Goal: Information Seeking & Learning: Learn about a topic

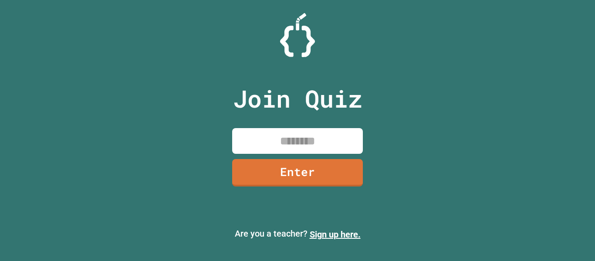
click at [291, 142] on input at bounding box center [297, 141] width 131 height 26
click at [303, 141] on input "********" at bounding box center [297, 141] width 131 height 26
type input "********"
click at [312, 173] on link "Enter" at bounding box center [297, 172] width 133 height 29
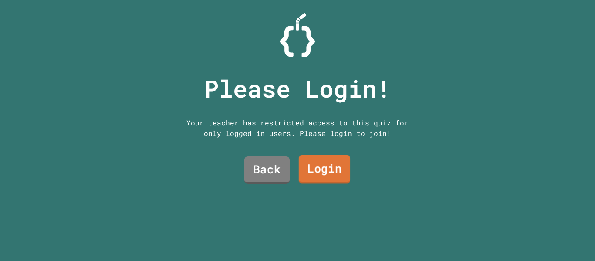
click at [320, 171] on link "Login" at bounding box center [324, 169] width 51 height 29
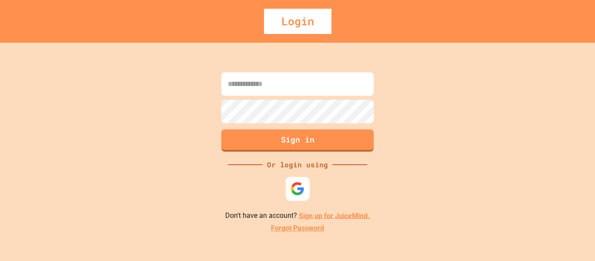
click at [295, 189] on img at bounding box center [297, 188] width 14 height 14
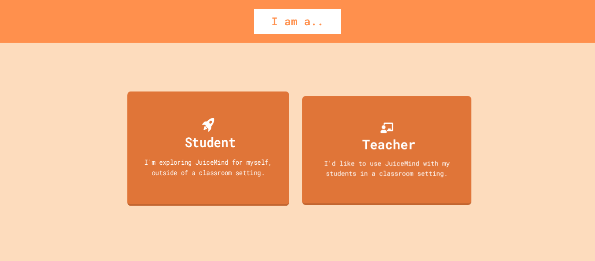
click at [245, 128] on div "Student I'm exploring JuiceMind for myself, outside of a classroom setting." at bounding box center [208, 148] width 162 height 115
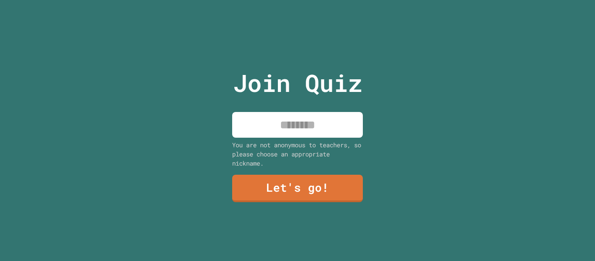
click at [278, 124] on input at bounding box center [297, 125] width 131 height 26
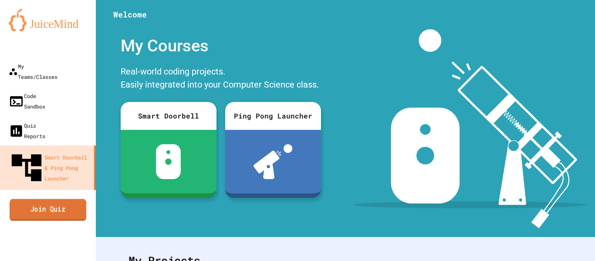
click at [61, 199] on link "Join Quiz" at bounding box center [48, 210] width 77 height 22
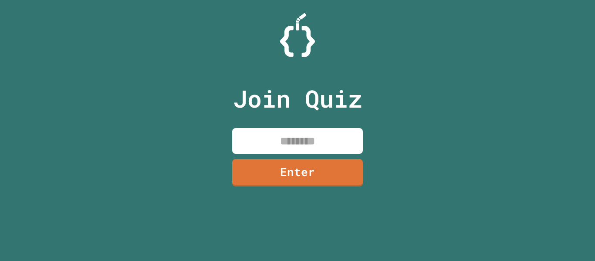
click at [328, 146] on input at bounding box center [297, 141] width 131 height 26
type input "********"
click at [303, 138] on input "********" at bounding box center [297, 141] width 131 height 26
click at [310, 168] on link "Enter" at bounding box center [297, 171] width 127 height 29
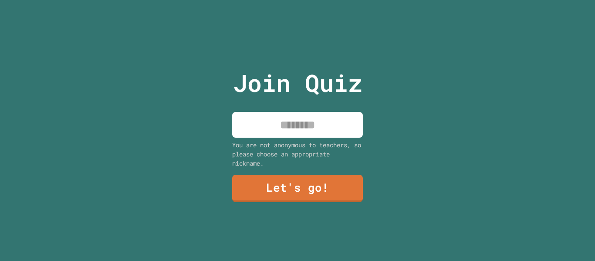
click at [331, 127] on input at bounding box center [297, 125] width 131 height 26
type input "*"
type input "***"
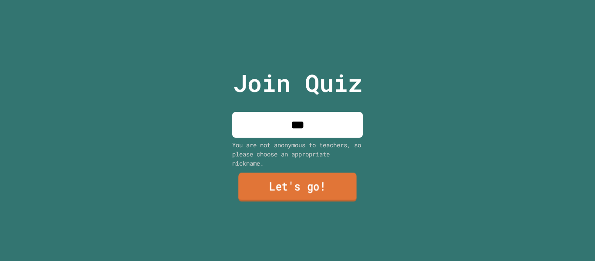
click at [317, 188] on link "Let's go!" at bounding box center [297, 187] width 118 height 29
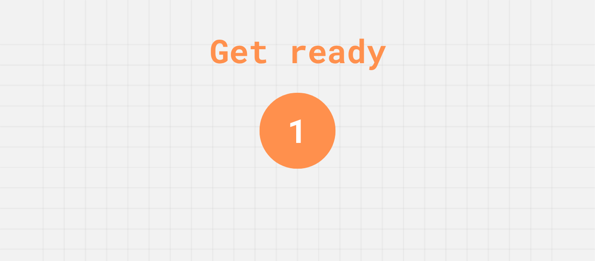
click at [390, 85] on div "Get ready 1" at bounding box center [297, 130] width 595 height 261
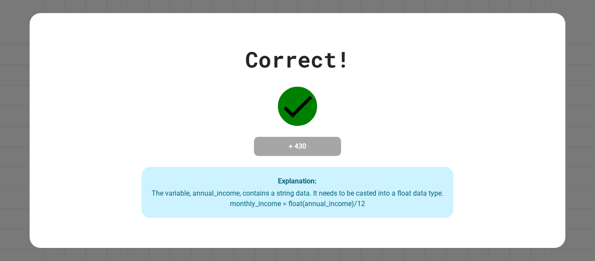
click at [311, 101] on icon at bounding box center [297, 106] width 39 height 39
click at [336, 188] on div "Explanation: The variable, annual_income, contains a string data. It needs to b…" at bounding box center [297, 192] width 312 height 51
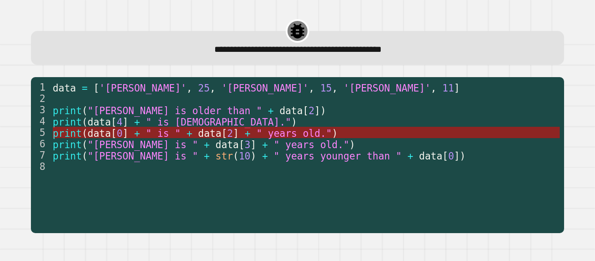
click at [305, 132] on span "" years old."" at bounding box center [294, 132] width 76 height 11
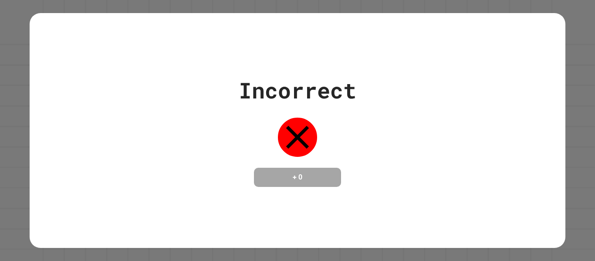
click at [315, 131] on div at bounding box center [298, 137] width 44 height 44
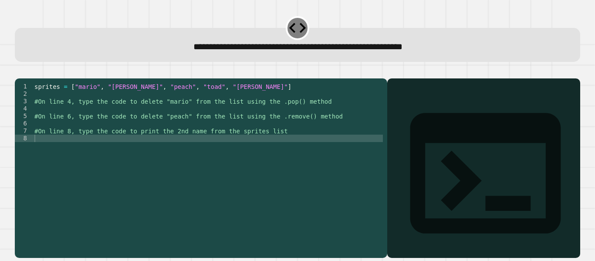
click at [450, 162] on div at bounding box center [483, 181] width 184 height 154
click at [263, 149] on div "sprites = [ "mario" , "[PERSON_NAME]" , "peach" , "toad" , "[PERSON_NAME]" ] #O…" at bounding box center [208, 160] width 350 height 155
click at [247, 124] on div "sprites = [ "mario" , "[PERSON_NAME]" , "peach" , "toad" , "[PERSON_NAME]" ] #O…" at bounding box center [208, 160] width 350 height 155
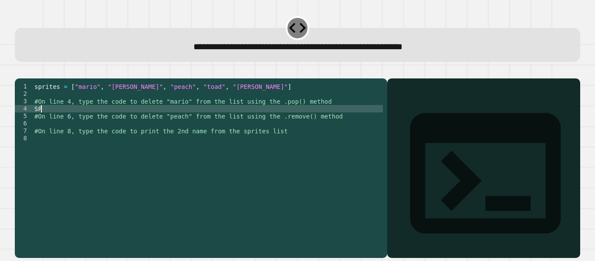
type textarea "*"
type textarea "**********"
click at [165, 120] on div "sprites = [ "mario" , "[PERSON_NAME]" , "peach" , "toad" , "[PERSON_NAME]" ] #O…" at bounding box center [208, 160] width 350 height 155
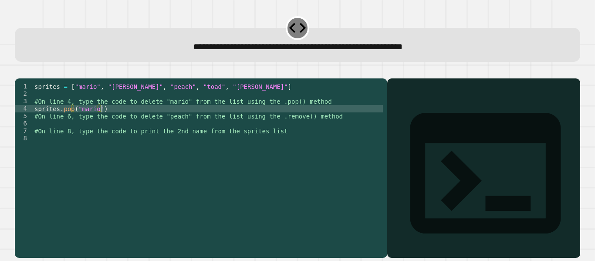
click at [145, 133] on div "sprites = [ "mario" , "[PERSON_NAME]" , "peach" , "toad" , "[PERSON_NAME]" ] #O…" at bounding box center [208, 160] width 350 height 155
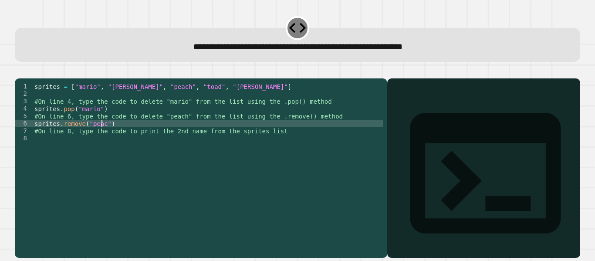
scroll to position [0, 5]
type textarea "**********"
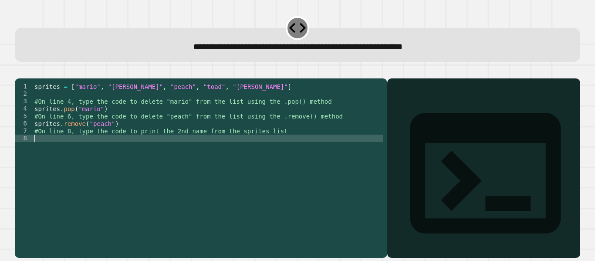
click at [145, 160] on div "sprites = [ "mario" , "[PERSON_NAME]" , "peach" , "toad" , "[PERSON_NAME]" ] #O…" at bounding box center [208, 160] width 350 height 155
type textarea "*"
click at [401, 99] on div "Output shell" at bounding box center [483, 178] width 193 height 200
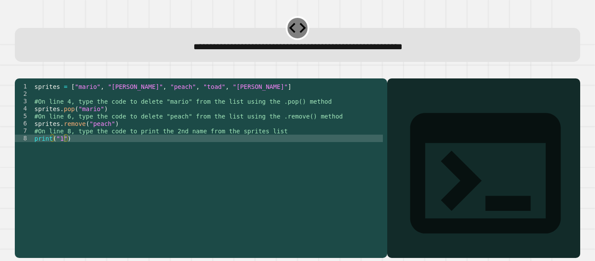
click at [397, 101] on icon at bounding box center [485, 173] width 181 height 181
click at [19, 71] on icon "button" at bounding box center [19, 71] width 0 height 0
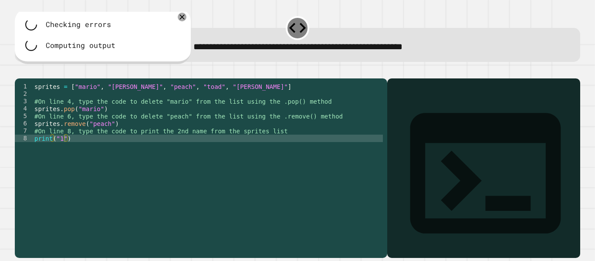
click at [195, 70] on div at bounding box center [297, 73] width 565 height 10
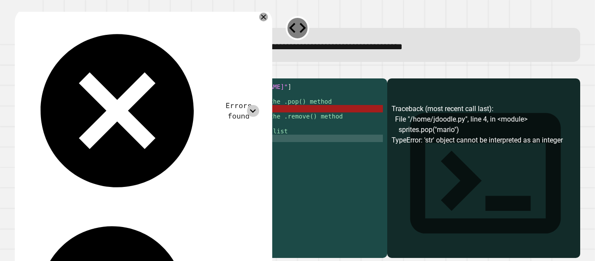
click at [259, 105] on icon at bounding box center [253, 111] width 12 height 12
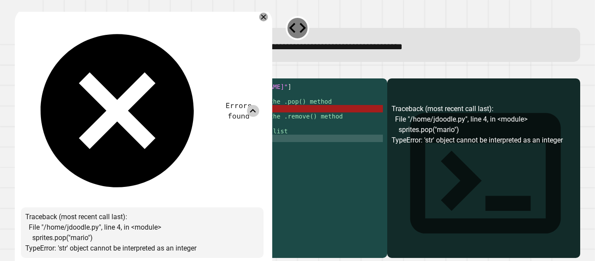
click at [175, 138] on div "sprites = [ "mario" , "[PERSON_NAME]" , "peach" , "toad" , "[PERSON_NAME]" ] #O…" at bounding box center [208, 160] width 350 height 155
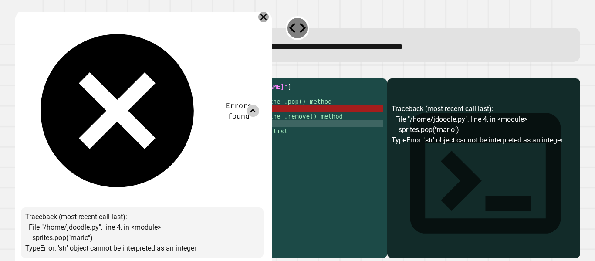
click at [269, 18] on icon at bounding box center [263, 17] width 10 height 10
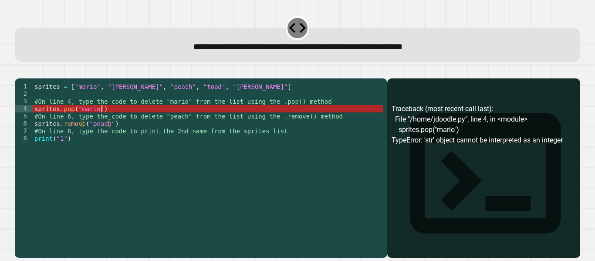
click at [107, 124] on div "sprites = [ "mario" , "[PERSON_NAME]" , "peach" , "toad" , "[PERSON_NAME]" ] #O…" at bounding box center [208, 160] width 350 height 155
click at [77, 118] on div "sprites = [ "mario" , "[PERSON_NAME]" , "peach" , "toad" , "[PERSON_NAME]" ] #O…" at bounding box center [208, 160] width 350 height 155
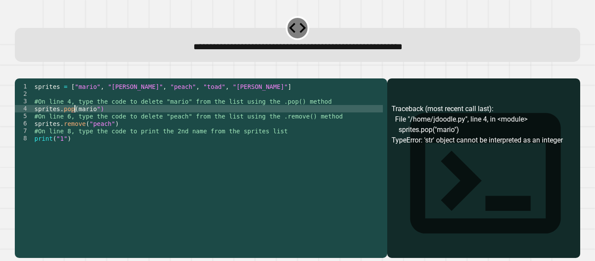
click at [96, 118] on div "sprites = [ "mario" , "[PERSON_NAME]" , "peach" , "toad" , "[PERSON_NAME]" ] #O…" at bounding box center [208, 160] width 350 height 155
click at [19, 71] on icon "button" at bounding box center [19, 71] width 0 height 0
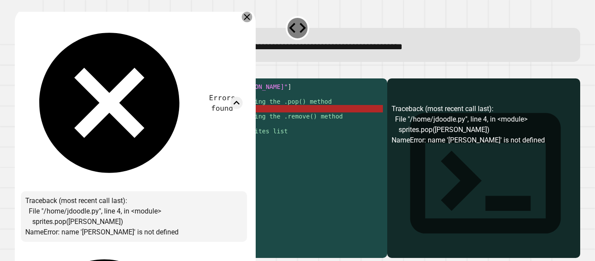
click at [243, 15] on icon at bounding box center [247, 17] width 10 height 10
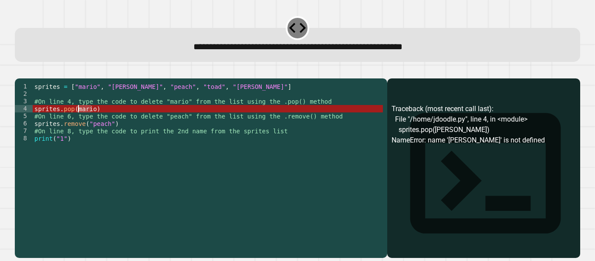
drag, startPoint x: 91, startPoint y: 121, endPoint x: 77, endPoint y: 121, distance: 14.8
click at [77, 121] on div "sprites = [ "mario" , "[PERSON_NAME]" , "peach" , "toad" , "[PERSON_NAME]" ] #O…" at bounding box center [208, 160] width 350 height 155
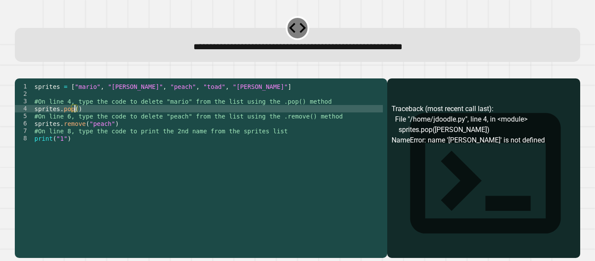
scroll to position [0, 3]
click at [19, 71] on button "button" at bounding box center [19, 71] width 0 height 0
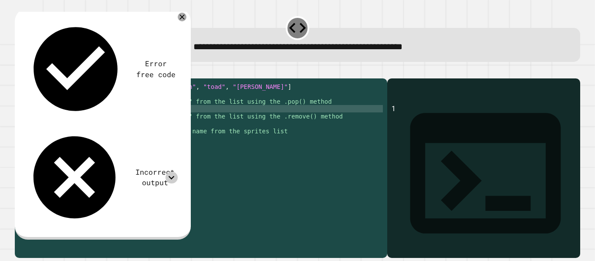
click at [172, 172] on icon at bounding box center [171, 178] width 12 height 12
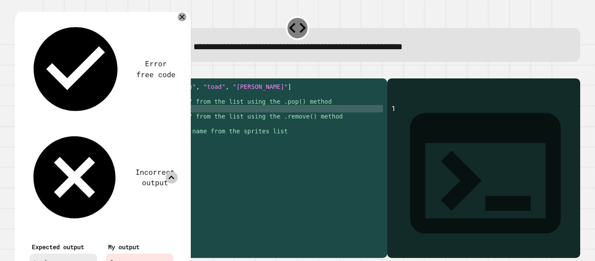
click at [122, 253] on div "1" at bounding box center [139, 262] width 67 height 18
click at [179, 19] on icon at bounding box center [182, 17] width 10 height 10
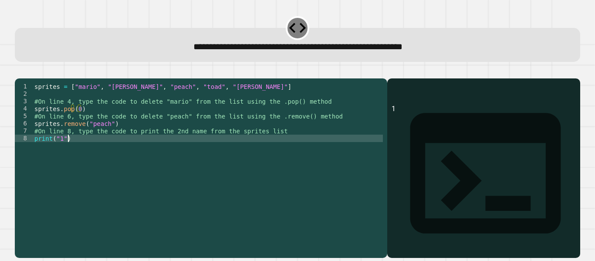
scroll to position [0, 2]
click at [78, 152] on div "sprites = [ "mario" , "[PERSON_NAME]" , "peach" , "toad" , "[PERSON_NAME]" ] #O…" at bounding box center [208, 160] width 350 height 155
click at [60, 151] on div "sprites = [ "mario" , "[PERSON_NAME]" , "peach" , "toad" , "[PERSON_NAME]" ] #O…" at bounding box center [208, 160] width 350 height 155
click at [27, 76] on icon "button" at bounding box center [25, 77] width 5 height 6
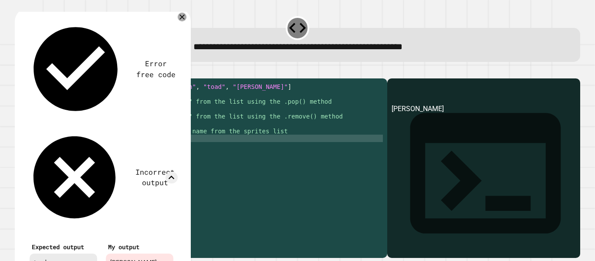
click at [182, 16] on icon at bounding box center [182, 17] width 9 height 9
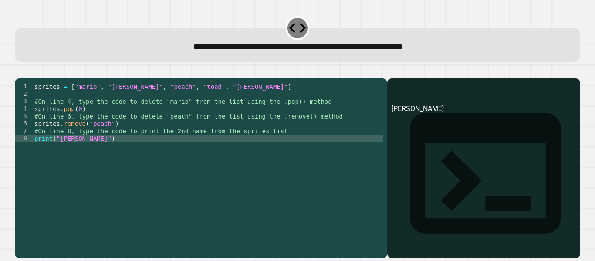
click at [69, 152] on div "sprites = [ "mario" , "[PERSON_NAME]" , "peach" , "toad" , "[PERSON_NAME]" ] #O…" at bounding box center [208, 160] width 350 height 155
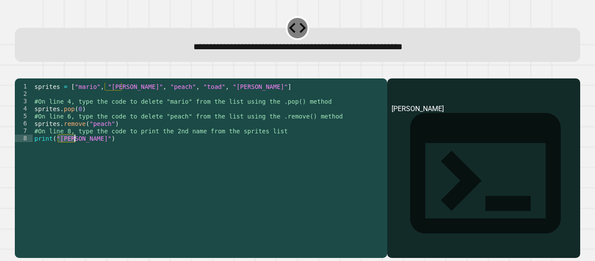
click at [69, 152] on div "sprites = [ "mario" , "[PERSON_NAME]" , "peach" , "toad" , "[PERSON_NAME]" ] #O…" at bounding box center [208, 160] width 350 height 155
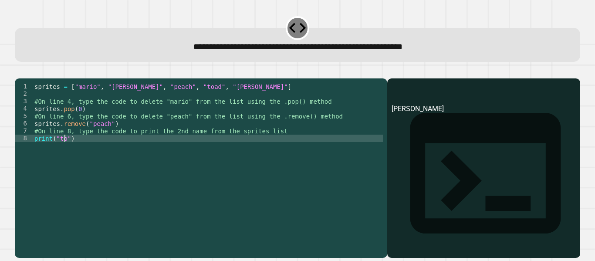
scroll to position [0, 3]
type textarea "**********"
click at [19, 71] on icon "button" at bounding box center [19, 71] width 0 height 0
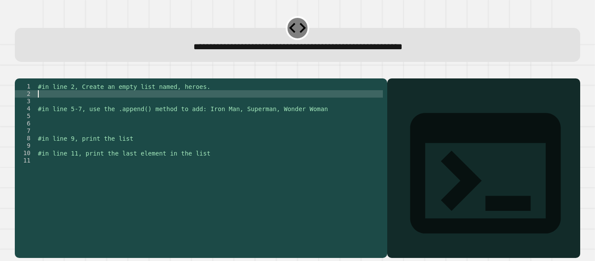
click at [138, 107] on div "#in line 2, Create an empty list named, heroes. #in line 5-7, use the .append()…" at bounding box center [209, 160] width 347 height 155
type textarea "********"
click at [113, 126] on div "#in line 2, Create an empty list named, heroes. heros = [ ] #in line 5-7, use t…" at bounding box center [209, 160] width 347 height 155
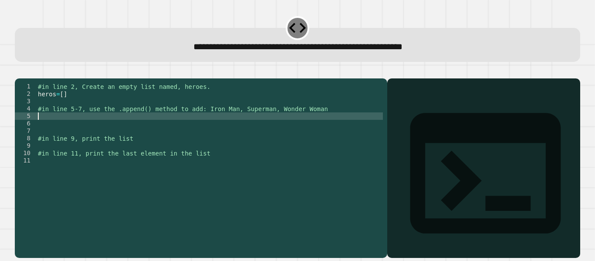
scroll to position [0, 0]
click at [57, 107] on div "#in line 2, Create an empty list named, heroes. heros = [ ] #in line 5-7, use t…" at bounding box center [209, 160] width 347 height 155
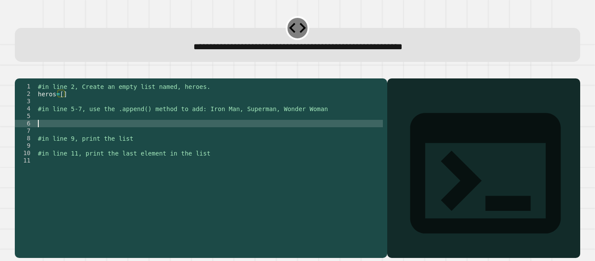
click at [71, 135] on div "#in line 2, Create an empty list named, heroes. heros = [ ] #in line 5-7, use t…" at bounding box center [209, 160] width 347 height 155
click at [81, 129] on div "#in line 2, Create an empty list named, heroes. heros = [ ] #in line 5-7, use t…" at bounding box center [209, 160] width 347 height 155
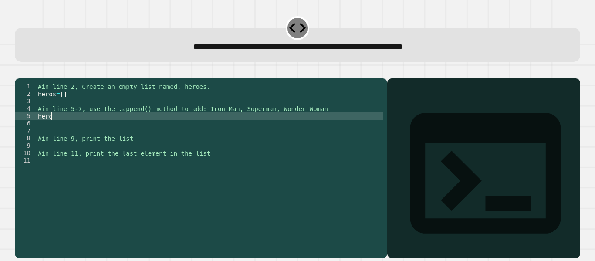
scroll to position [0, 1]
type textarea "******"
click at [52, 110] on div "#in line 2, Create an empty list named, heroes. heros = [ ] #in line 5-7, use t…" at bounding box center [209, 160] width 347 height 155
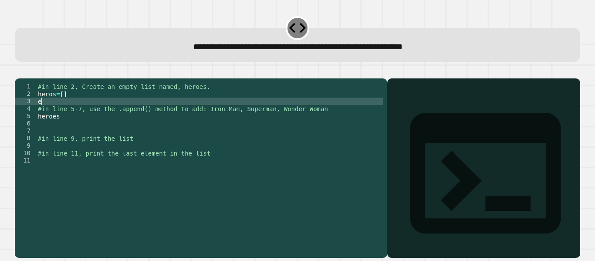
type textarea "*"
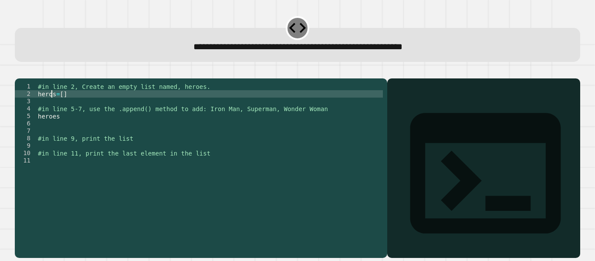
click at [53, 105] on div "#in line 2, Create an empty list named, heroes. heros = [ ] #in line 5-7, use t…" at bounding box center [209, 160] width 347 height 155
click at [64, 131] on div "#in line 2, Create an empty list named, heroes. heroes = [ ] #in line 5-7, use …" at bounding box center [209, 160] width 347 height 155
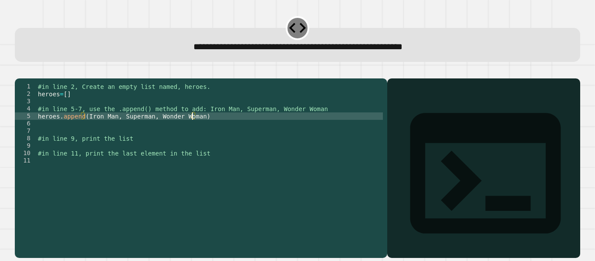
scroll to position [0, 11]
click at [152, 129] on div "#in line 2, Create an empty list named, heroes. heroes = [ ] #in line 5-7, use …" at bounding box center [209, 160] width 347 height 155
click at [145, 128] on div "#in line 2, Create an empty list named, heroes. heroes = [ ] #in line 5-7, use …" at bounding box center [209, 160] width 347 height 155
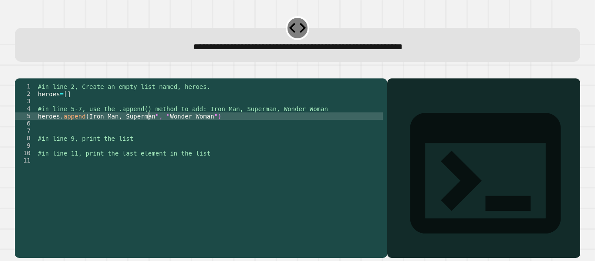
click at [120, 127] on div "#in line 2, Create an empty list named, heroes. heroes = [ ] #in line 5-7, use …" at bounding box center [209, 160] width 347 height 155
click at [112, 127] on div "#in line 2, Create an empty list named, heroes. heroes = [ ] #in line 5-7, use …" at bounding box center [209, 160] width 347 height 155
click at [85, 128] on div "#in line 2, Create an empty list named, heroes. heroes = [ ] #in line 5-7, use …" at bounding box center [209, 160] width 347 height 155
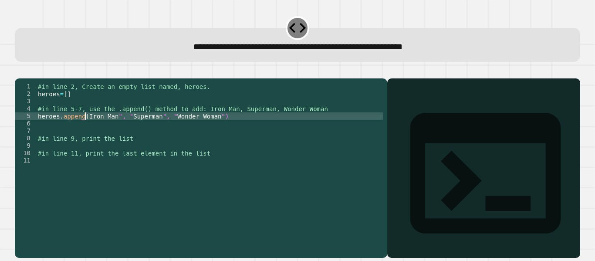
type textarea "**********"
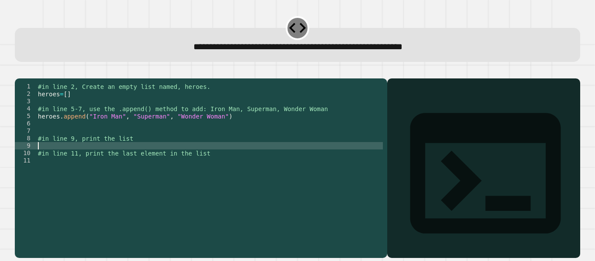
click at [84, 158] on div "#in line 2, Create an empty list named, heroes. heroes = [ ] #in line 5-7, use …" at bounding box center [209, 160] width 347 height 155
type textarea "**********"
click at [60, 179] on div "#in line 2, Create an empty list named, heroes. heroes = [ ] #in line 5-7, use …" at bounding box center [209, 160] width 347 height 155
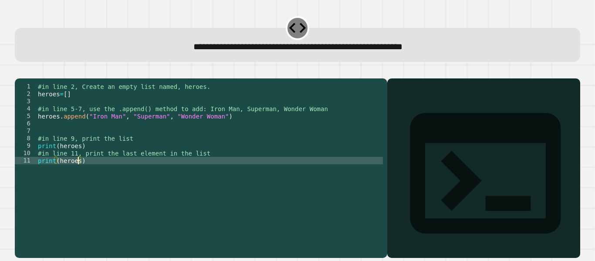
scroll to position [0, 3]
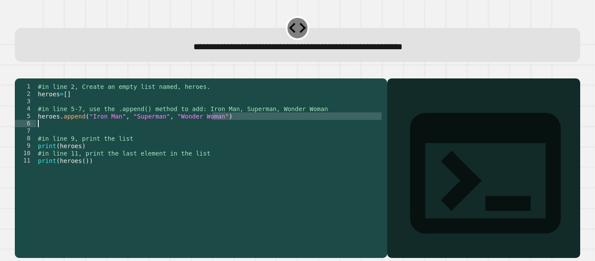
drag, startPoint x: 213, startPoint y: 130, endPoint x: 96, endPoint y: 133, distance: 117.2
click at [96, 133] on div "#in line 2, Create an empty list named, heroes. heroes = [ ] #in line 5-7, use …" at bounding box center [209, 160] width 347 height 155
click at [93, 130] on div "#in line 2, Create an empty list named, heroes. heroes = [ ] #in line 5-7, use …" at bounding box center [209, 160] width 347 height 155
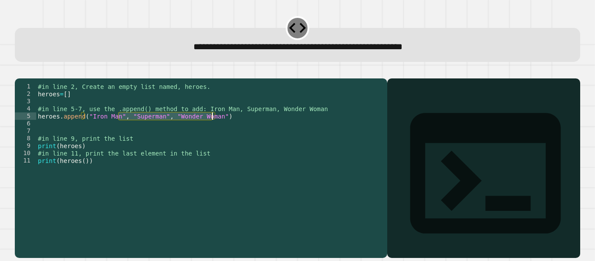
drag, startPoint x: 117, startPoint y: 129, endPoint x: 211, endPoint y: 127, distance: 93.6
click at [211, 127] on div "#in line 2, Create an empty list named, heroes. heroes = [ ] #in line 5-7, use …" at bounding box center [209, 160] width 347 height 155
type textarea "**********"
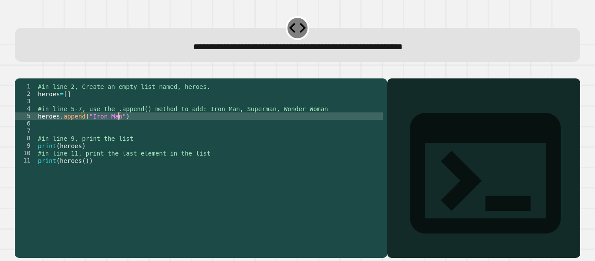
click at [227, 130] on div "#in line 2, Create an empty list named, heroes. heroes = [ ] #in line 5-7, use …" at bounding box center [209, 160] width 347 height 155
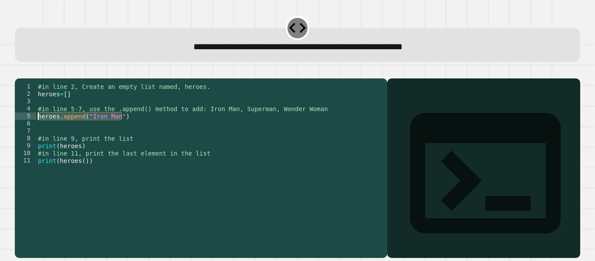
drag, startPoint x: 127, startPoint y: 128, endPoint x: 38, endPoint y: 126, distance: 89.3
click at [38, 126] on div "#in line 2, Create an empty list named, heroes. heroes = [ ] #in line 5-7, use …" at bounding box center [209, 160] width 347 height 155
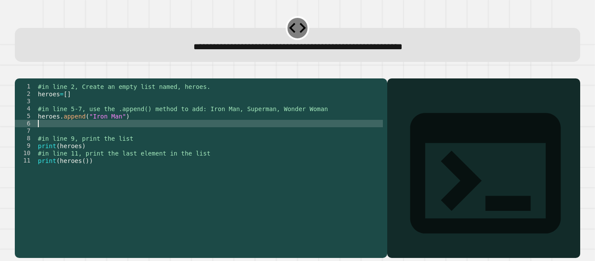
click at [121, 139] on div "#in line 2, Create an empty list named, heroes. heroes = [ ] #in line 5-7, use …" at bounding box center [209, 160] width 347 height 155
paste textarea "**********"
type textarea "**********"
click at [103, 144] on div "#in line 2, Create an empty list named, heroes. heroes = [ ] #in line 5-7, use …" at bounding box center [209, 160] width 347 height 155
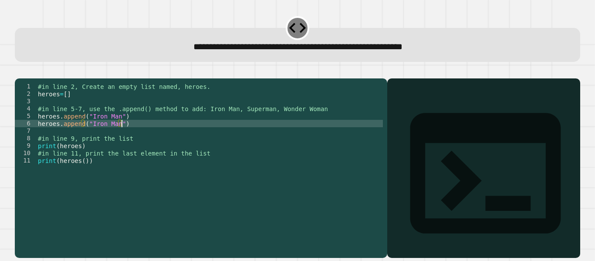
paste textarea "**********"
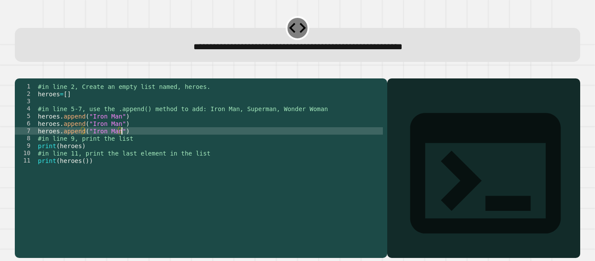
click at [96, 131] on div "#in line 2, Create an empty list named, heroes. heroes = [ ] #in line 5-7, use …" at bounding box center [209, 160] width 347 height 155
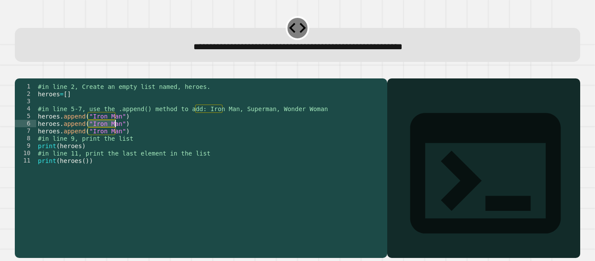
drag, startPoint x: 88, startPoint y: 134, endPoint x: 116, endPoint y: 134, distance: 27.9
click at [116, 134] on div "#in line 2, Create an empty list named, heroes. heroes = [ ] #in line 5-7, use …" at bounding box center [209, 160] width 347 height 155
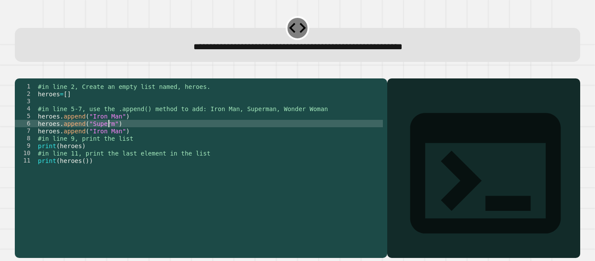
scroll to position [0, 6]
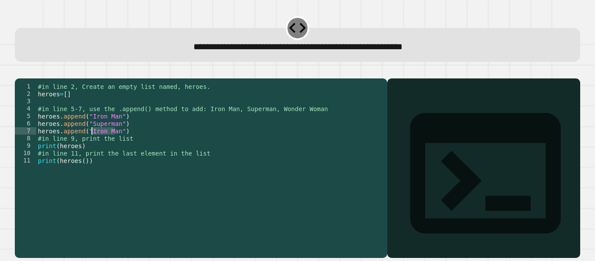
drag, startPoint x: 115, startPoint y: 142, endPoint x: 88, endPoint y: 143, distance: 26.6
click at [88, 143] on div "#in line 2, Create an empty list named, heroes. heroes = [ ] #in line 5-7, use …" at bounding box center [209, 160] width 347 height 155
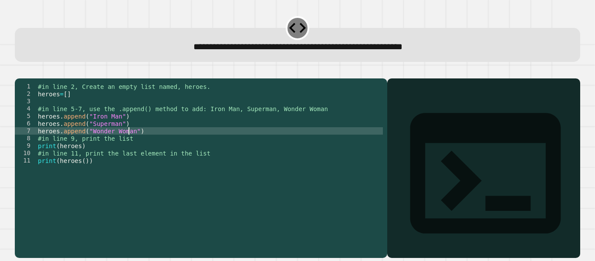
scroll to position [0, 7]
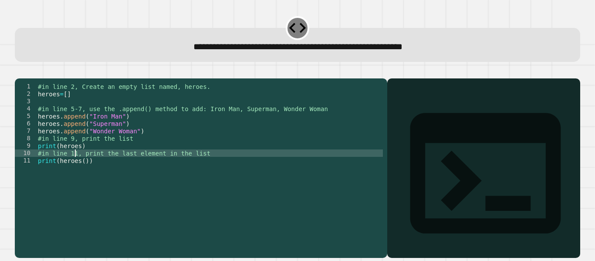
click at [75, 162] on div "#in line 2, Create an empty list named, heroes. heroes = [ ] #in line 5-7, use …" at bounding box center [209, 160] width 347 height 155
click at [82, 174] on div "#in line 2, Create an empty list named, heroes. heroes = [ ] #in line 5-7, use …" at bounding box center [209, 160] width 347 height 155
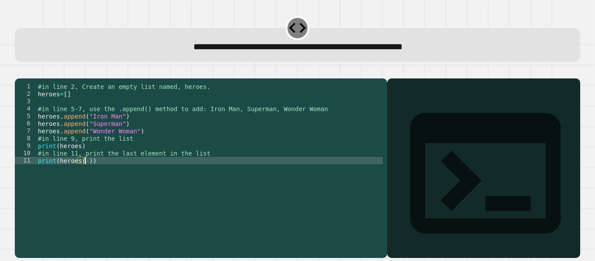
scroll to position [0, 3]
click at [30, 66] on div "**********" at bounding box center [297, 163] width 571 height 196
click at [27, 77] on icon "button" at bounding box center [25, 77] width 5 height 6
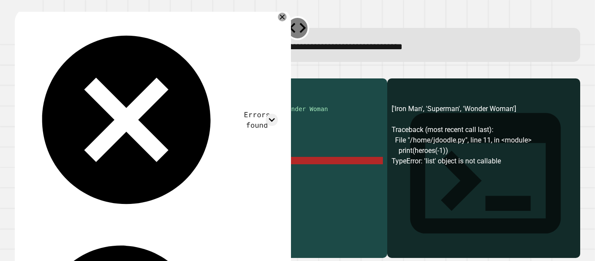
click at [88, 172] on div "#in line 2, Create an empty list named, heroes. heroes = [ ] #in line 5-7, use …" at bounding box center [209, 160] width 347 height 155
click at [91, 172] on div "#in line 2, Create an empty list named, heroes. heroes = [ ] #in line 5-7, use …" at bounding box center [209, 160] width 347 height 155
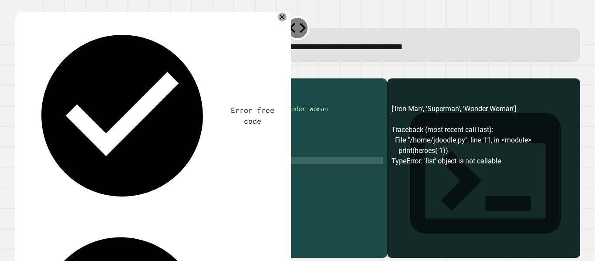
type textarea "**********"
click at [19, 71] on icon "button" at bounding box center [19, 71] width 0 height 0
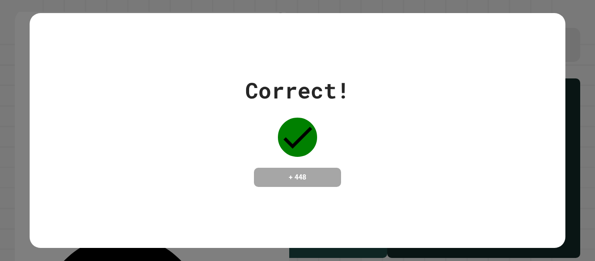
click at [488, 5] on div "Correct! + 448" at bounding box center [297, 130] width 595 height 261
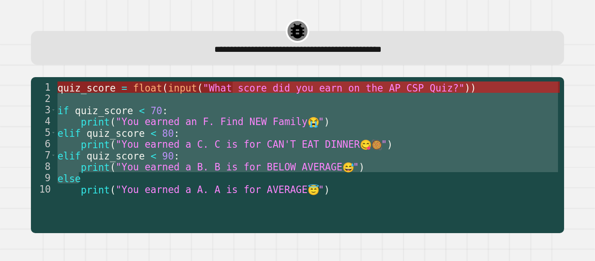
drag, startPoint x: 183, startPoint y: 173, endPoint x: 234, endPoint y: 91, distance: 97.1
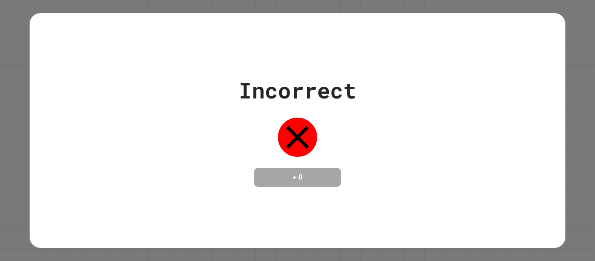
click at [308, 118] on icon at bounding box center [297, 137] width 39 height 39
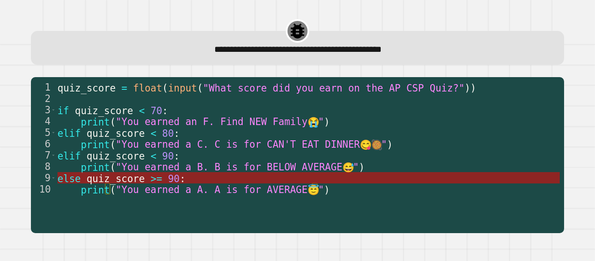
click at [180, 182] on span ":" at bounding box center [183, 177] width 6 height 11
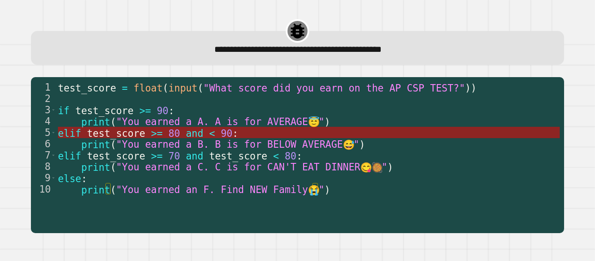
click at [190, 133] on span "and" at bounding box center [194, 132] width 17 height 11
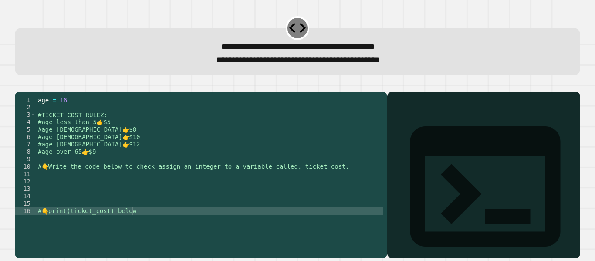
click at [183, 132] on div "age = [DEMOGRAPHIC_DATA] #TICKET COST RULEZ: #age less than 5 👉 $5 #age [DEMOGR…" at bounding box center [209, 166] width 347 height 141
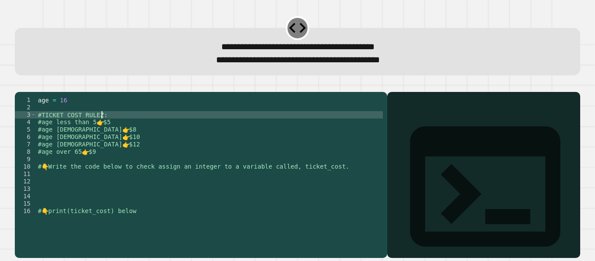
click at [131, 129] on div "age = [DEMOGRAPHIC_DATA] #TICKET COST RULEZ: #age less than 5 👉 $5 #age [DEMOGR…" at bounding box center [209, 166] width 347 height 141
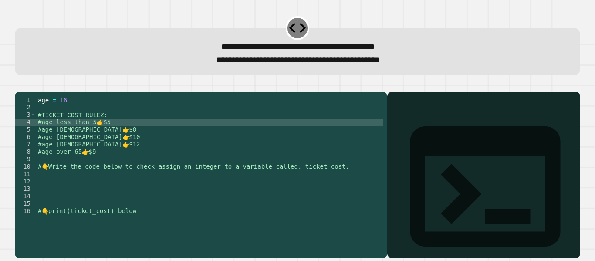
click at [130, 135] on div "age = [DEMOGRAPHIC_DATA] #TICKET COST RULEZ: #age less than 5 👉 $5 #age [DEMOGR…" at bounding box center [209, 166] width 347 height 141
click at [113, 193] on div "age = [DEMOGRAPHIC_DATA] #TICKET COST RULEZ: #age less than 5 👉 $5 #age [DEMOGR…" at bounding box center [209, 166] width 347 height 141
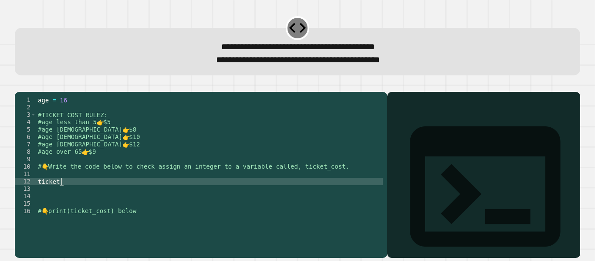
scroll to position [0, 1]
type textarea "*"
click at [88, 183] on div "age = [DEMOGRAPHIC_DATA] #TICKET COST RULEZ: #age less than 5 👉 $5 #age [DEMOGR…" at bounding box center [209, 166] width 347 height 141
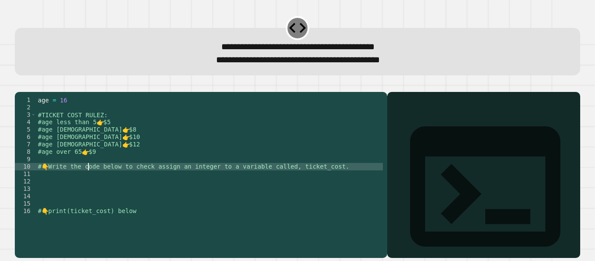
click at [87, 185] on div "age = [DEMOGRAPHIC_DATA] #TICKET COST RULEZ: #age less than 5 👉 $5 #age [DEMOGR…" at bounding box center [209, 166] width 347 height 141
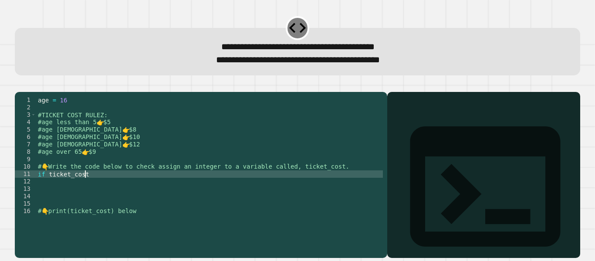
scroll to position [0, 3]
click at [69, 231] on div "age = [DEMOGRAPHIC_DATA] #TICKET COST RULEZ: #age less than 5 👉 $5 #age [DEMOGR…" at bounding box center [209, 166] width 347 height 141
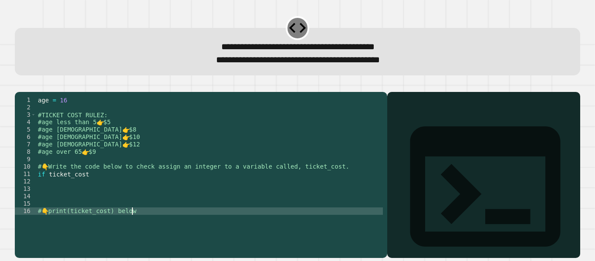
type textarea "**********"
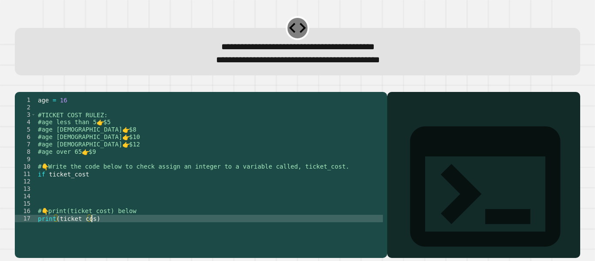
scroll to position [0, 4]
click at [107, 232] on div "age = [DEMOGRAPHIC_DATA] #TICKET COST RULEZ: #age less than 5 👉 $5 #age [DEMOGR…" at bounding box center [209, 166] width 347 height 141
click at [101, 186] on div "age = [DEMOGRAPHIC_DATA] #TICKET COST RULEZ: #age less than 5 👉 $5 #age [DEMOGR…" at bounding box center [209, 166] width 347 height 141
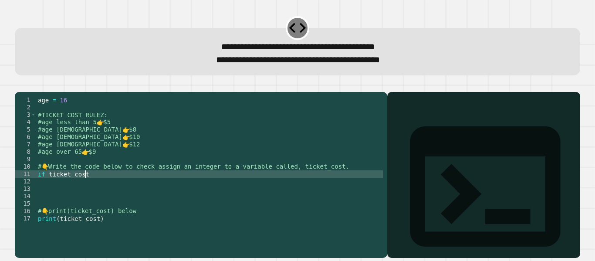
scroll to position [0, 3]
click at [101, 186] on div "age = [DEMOGRAPHIC_DATA] #TICKET COST RULEZ: #age less than 5 👉 $5 #age [DEMOGR…" at bounding box center [209, 166] width 347 height 141
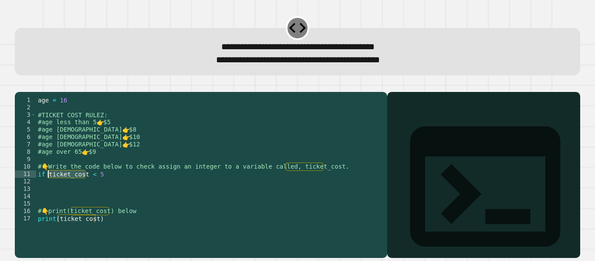
drag, startPoint x: 85, startPoint y: 188, endPoint x: 47, endPoint y: 186, distance: 37.5
click at [47, 186] on div "age = [DEMOGRAPHIC_DATA] #TICKET COST RULEZ: #age less than 5 👉 $5 #age [DEMOGR…" at bounding box center [209, 166] width 347 height 141
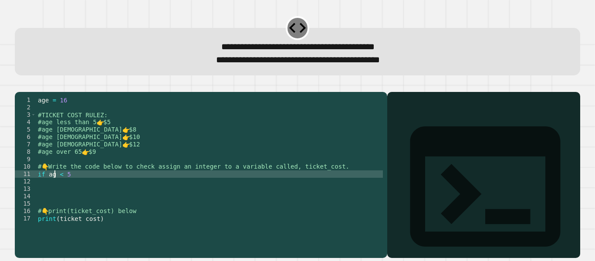
type textarea "**********"
click at [81, 188] on div "age = [DEMOGRAPHIC_DATA] #TICKET COST RULEZ: #age less than 5 👉 $5 #age [DEMOGR…" at bounding box center [209, 166] width 347 height 141
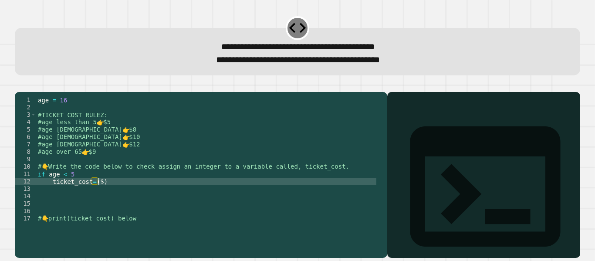
scroll to position [0, 4]
click at [19, 85] on icon "button" at bounding box center [19, 85] width 0 height 0
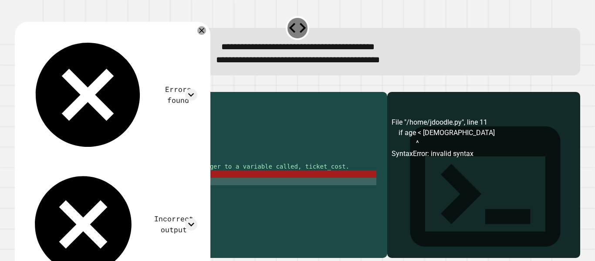
scroll to position [0, 2]
click at [73, 186] on div "age = [DEMOGRAPHIC_DATA] #TICKET COST RULEZ: #age less than 5 👉 $5 #age [DEMOGR…" at bounding box center [206, 166] width 340 height 141
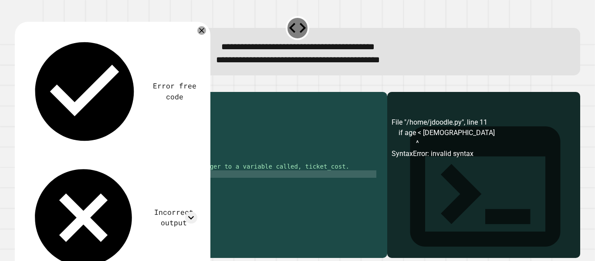
scroll to position [0, 3]
click at [71, 185] on div "age = [DEMOGRAPHIC_DATA] #TICKET COST RULEZ: #age less than 5 👉 $5 #age [DEMOGR…" at bounding box center [206, 166] width 340 height 141
click at [48, 187] on div "age = [DEMOGRAPHIC_DATA] #TICKET COST RULEZ: #age less than 5 👉 $5 #age [DEMOGR…" at bounding box center [206, 166] width 340 height 141
click at [19, 85] on icon "button" at bounding box center [19, 85] width 0 height 0
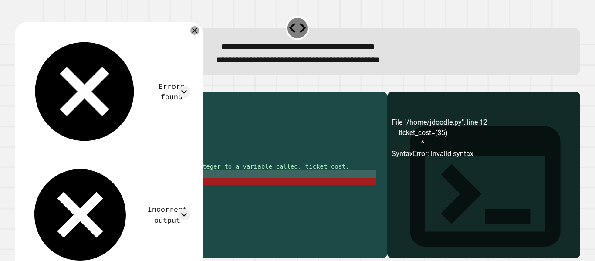
click at [106, 188] on div "age = [DEMOGRAPHIC_DATA] #TICKET COST RULEZ: #age less than 5 👉 $5 #age [DEMOGR…" at bounding box center [206, 166] width 340 height 141
click at [115, 189] on div "age = [DEMOGRAPHIC_DATA] #TICKET COST RULEZ: #age less than 5 👉 $5 #age [DEMOGR…" at bounding box center [206, 166] width 340 height 141
click at [115, 193] on div "age = [DEMOGRAPHIC_DATA] #TICKET COST RULEZ: #age less than 5 👉 $5 #age [DEMOGR…" at bounding box center [206, 166] width 340 height 141
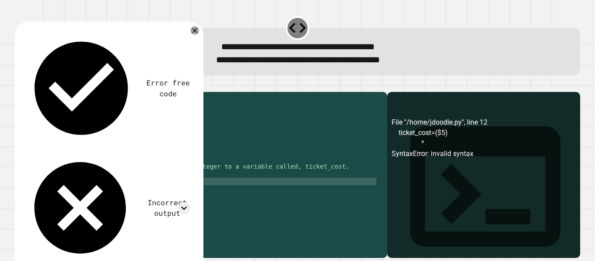
scroll to position [0, 4]
click at [93, 192] on div "age = [DEMOGRAPHIC_DATA] #TICKET COST RULEZ: #age less than 5 👉 $5 #age [DEMOGR…" at bounding box center [206, 166] width 340 height 141
click at [19, 85] on icon "button" at bounding box center [19, 85] width 0 height 0
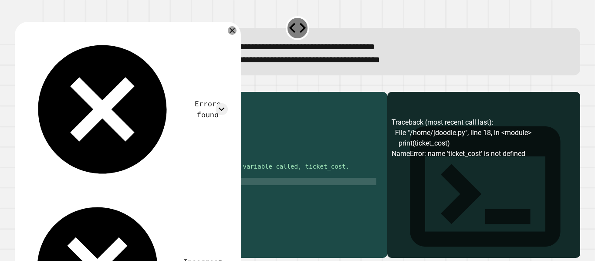
click at [110, 194] on div "age = [DEMOGRAPHIC_DATA] #TICKET COST RULEZ: #age less than 5 👉 $5 #age [DEMOGR…" at bounding box center [206, 166] width 340 height 141
click at [227, 103] on icon at bounding box center [222, 109] width 12 height 12
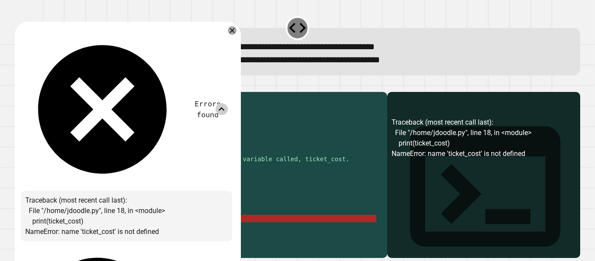
scroll to position [0, 4]
click at [111, 232] on div "#TICKET COST RULEZ: #age less than 5 👉 $5 #age [DEMOGRAPHIC_DATA] 👉 $8 #age [DE…" at bounding box center [206, 166] width 340 height 141
click at [237, 32] on icon at bounding box center [232, 30] width 10 height 10
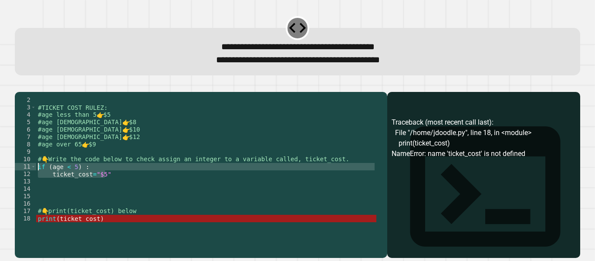
drag, startPoint x: 120, startPoint y: 184, endPoint x: 37, endPoint y: 178, distance: 82.9
click at [37, 178] on div "#TICKET COST RULEZ: #age less than 5 👉 $5 #age [DEMOGRAPHIC_DATA] 👉 $8 #age [DE…" at bounding box center [206, 166] width 340 height 141
type textarea "**********"
click at [78, 195] on div "#TICKET COST RULEZ: #age less than 5 👉 $5 #age [DEMOGRAPHIC_DATA] 👉 $8 #age [DE…" at bounding box center [206, 166] width 340 height 141
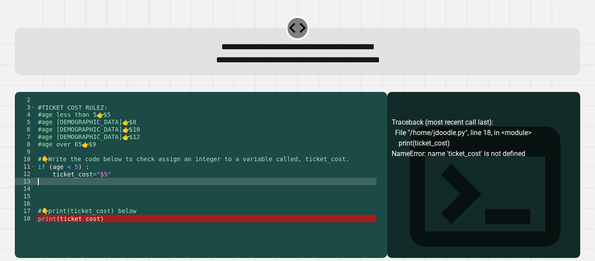
scroll to position [0, 0]
paste textarea "**********"
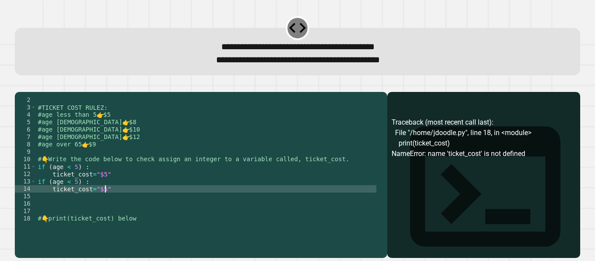
type textarea "**********"
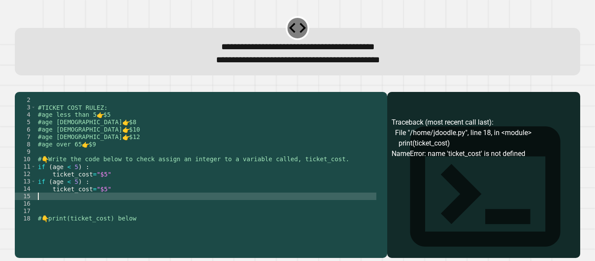
click at [71, 209] on div "#TICKET COST RULEZ: #age less than 5 👉 $5 #age [DEMOGRAPHIC_DATA] 👉 $8 #age [DE…" at bounding box center [206, 166] width 340 height 141
paste textarea "**********"
type textarea "**********"
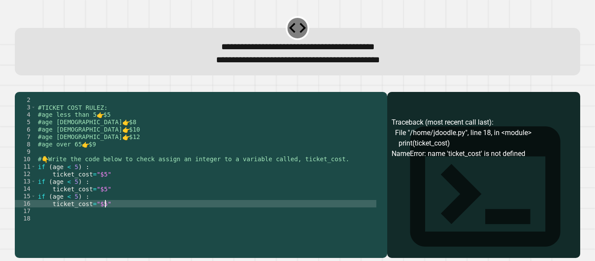
click at [69, 226] on div "#TICKET COST RULEZ: #age less than 5 👉 $5 #age [DEMOGRAPHIC_DATA] 👉 $8 #age [DE…" at bounding box center [206, 166] width 340 height 141
paste textarea "**********"
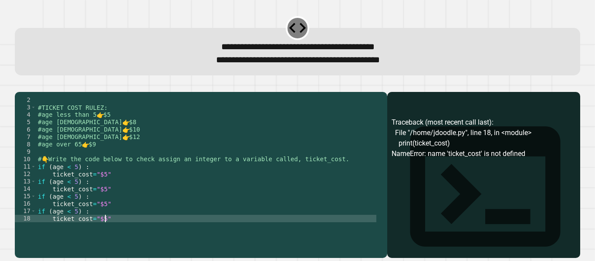
type textarea "**********"
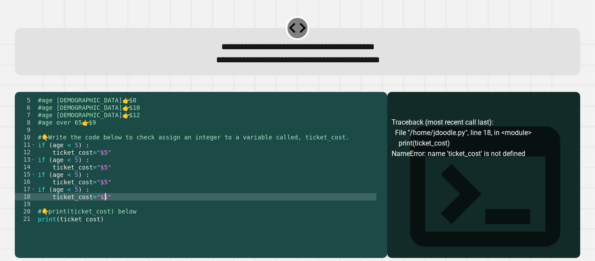
scroll to position [30, 0]
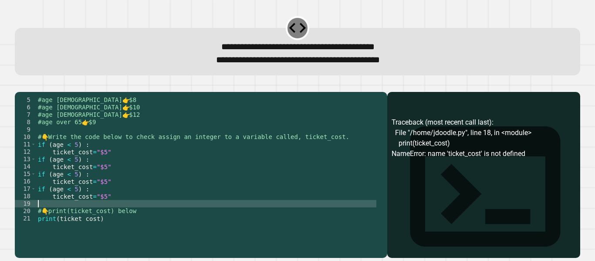
click at [56, 216] on div "#age [DEMOGRAPHIC_DATA] 👉 $8 #age [DEMOGRAPHIC_DATA] 👉 $10 #age [DEMOGRAPHIC_DA…" at bounding box center [206, 166] width 340 height 141
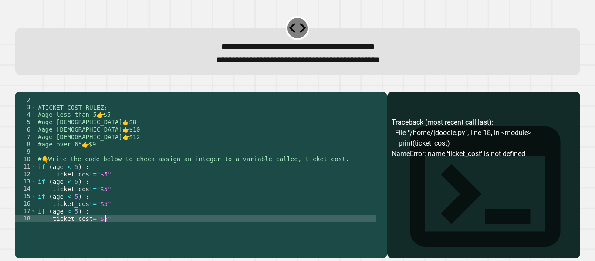
scroll to position [7, 0]
click at [74, 194] on div "#TICKET COST RULEZ: #age less than 5 👉 $5 #age [DEMOGRAPHIC_DATA] 👉 $8 #age [DE…" at bounding box center [206, 166] width 340 height 141
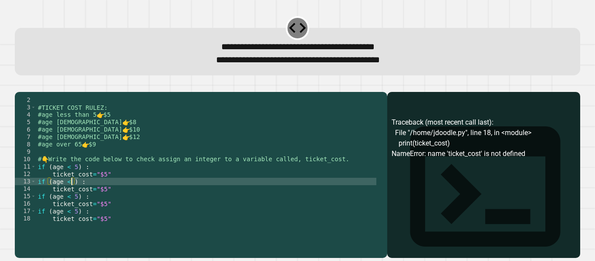
click at [51, 195] on div "#TICKET COST RULEZ: #age less than 5 👉 $5 #age [DEMOGRAPHIC_DATA] 👉 $8 #age [DE…" at bounding box center [206, 166] width 340 height 141
click at [83, 194] on div "#TICKET COST RULEZ: #age less than 5 👉 $5 #age [DEMOGRAPHIC_DATA] 👉 $8 #age [DE…" at bounding box center [206, 166] width 340 height 141
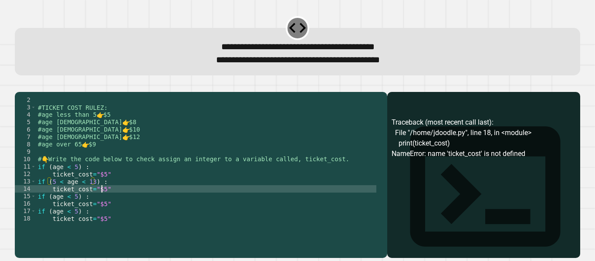
click at [101, 202] on div "#TICKET COST RULEZ: #age less than 5 👉 $5 #age [DEMOGRAPHIC_DATA] 👉 $8 #age [DE…" at bounding box center [206, 166] width 340 height 141
click at [52, 209] on div "#TICKET COST RULEZ: #age less than 5 👉 $5 #age [DEMOGRAPHIC_DATA] 👉 $8 #age [DE…" at bounding box center [206, 166] width 340 height 141
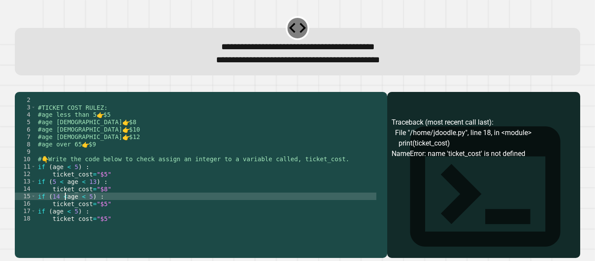
scroll to position [0, 2]
click at [92, 209] on div "#TICKET COST RULEZ: #age less than 5 👉 $5 #age [DEMOGRAPHIC_DATA] 👉 $8 #age [DE…" at bounding box center [206, 166] width 340 height 141
click at [51, 223] on div "#TICKET COST RULEZ: #age less than 5 👉 $5 #age [DEMOGRAPHIC_DATA] 👉 $8 #age [DE…" at bounding box center [206, 166] width 340 height 141
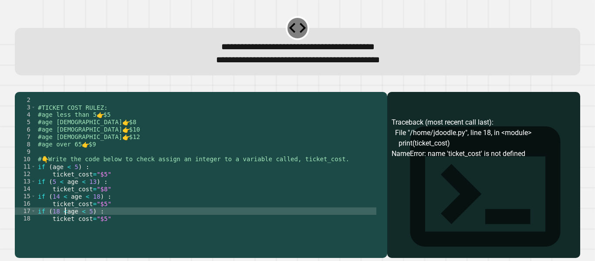
scroll to position [0, 2]
click at [92, 224] on div "#TICKET COST RULEZ: #age less than 5 👉 $5 #age [DEMOGRAPHIC_DATA] 👉 $8 #age [DE…" at bounding box center [206, 166] width 340 height 141
click at [116, 233] on div "#TICKET COST RULEZ: #age less than 5 👉 $5 #age [DEMOGRAPHIC_DATA] 👉 $8 #age [DE…" at bounding box center [206, 166] width 340 height 141
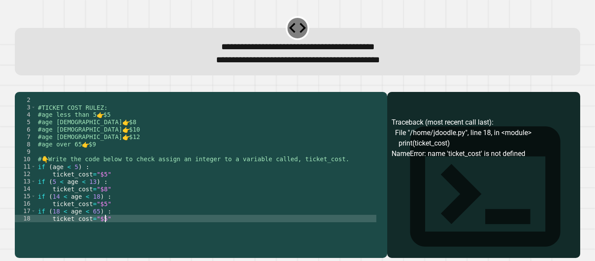
scroll to position [22, 0]
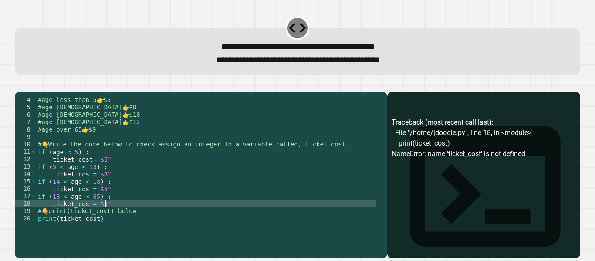
type textarea "**********"
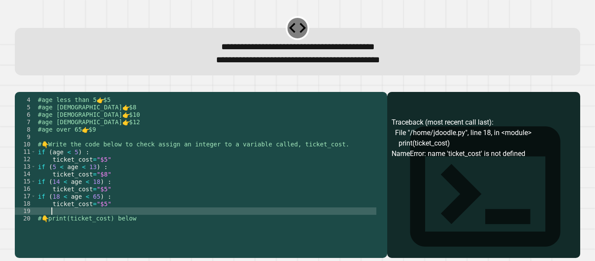
paste textarea "**********"
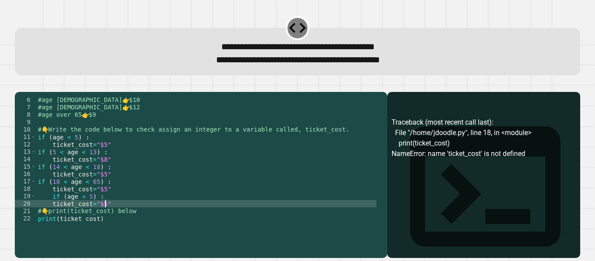
scroll to position [37, 0]
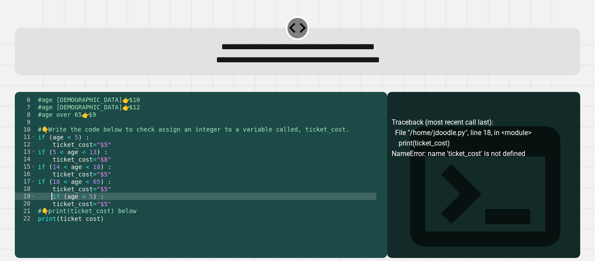
click at [52, 209] on div "#age [DEMOGRAPHIC_DATA] 👉 $10 #age [DEMOGRAPHIC_DATA] 👉 $12 #age over 65 👉 $9 #…" at bounding box center [206, 166] width 340 height 141
drag, startPoint x: 91, startPoint y: 209, endPoint x: 85, endPoint y: 209, distance: 5.7
click at [85, 209] on div "#age [DEMOGRAPHIC_DATA] 👉 $10 #age [DEMOGRAPHIC_DATA] 👉 $12 #age over 65 👉 $9 #…" at bounding box center [206, 166] width 340 height 141
click at [75, 209] on div "#age [DEMOGRAPHIC_DATA] 👉 $10 #age [DEMOGRAPHIC_DATA] 👉 $12 #age over 65 👉 $9 #…" at bounding box center [206, 166] width 340 height 141
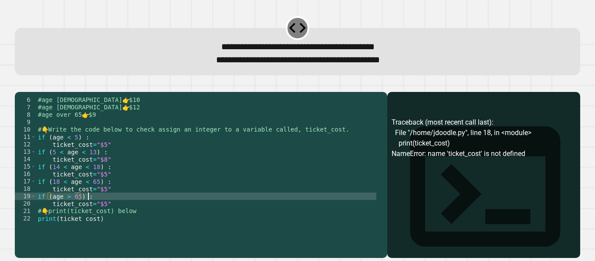
click at [98, 209] on div "#age [DEMOGRAPHIC_DATA] 👉 $10 #age [DEMOGRAPHIC_DATA] 👉 $12 #age over 65 👉 $9 #…" at bounding box center [206, 166] width 340 height 141
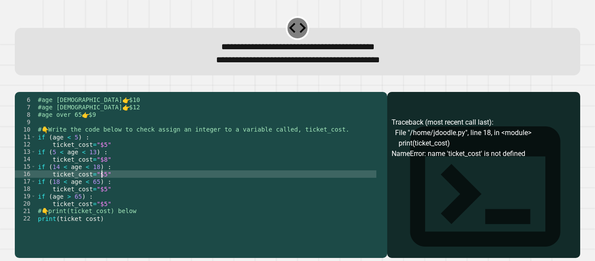
click at [101, 187] on div "#age [DEMOGRAPHIC_DATA] 👉 $10 #age [DEMOGRAPHIC_DATA] 👉 $12 #age over 65 👉 $9 #…" at bounding box center [206, 166] width 340 height 141
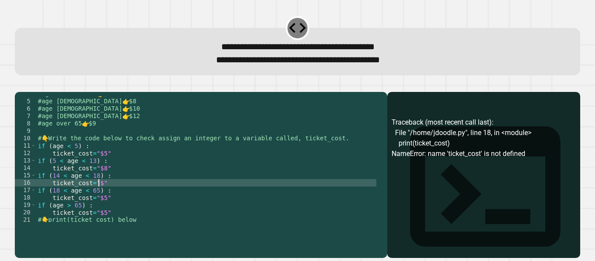
scroll to position [0, 5]
click at [100, 209] on div "#age less than 5 👉 $5 #age [DEMOGRAPHIC_DATA] 👉 $8 #age [DEMOGRAPHIC_DATA] 👉 $1…" at bounding box center [206, 160] width 340 height 141
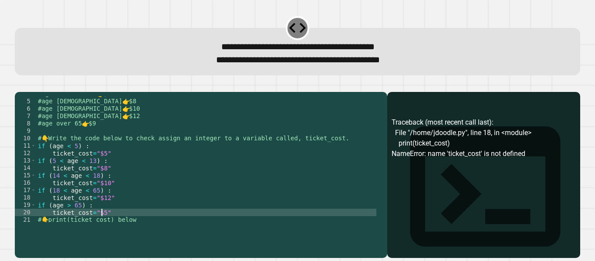
click at [101, 222] on div "#age less than 5 👉 $5 #age [DEMOGRAPHIC_DATA] 👉 $8 #age [DEMOGRAPHIC_DATA] 👉 $1…" at bounding box center [206, 160] width 340 height 141
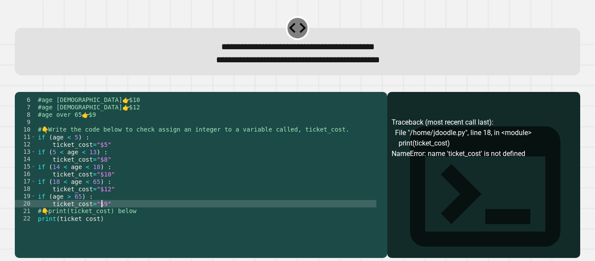
scroll to position [37, 0]
click at [19, 85] on button "button" at bounding box center [19, 85] width 0 height 0
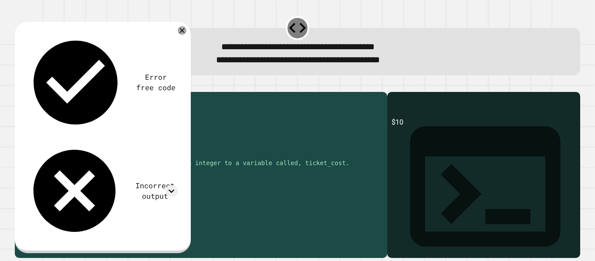
scroll to position [0, 0]
click at [169, 185] on icon at bounding box center [171, 191] width 12 height 12
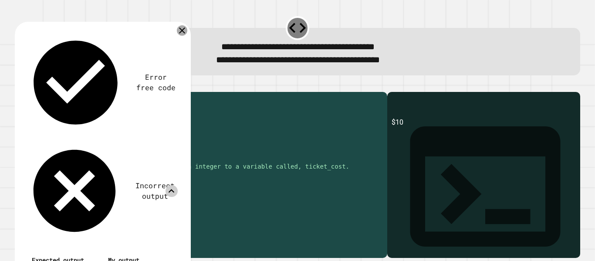
click at [181, 34] on icon at bounding box center [182, 30] width 10 height 10
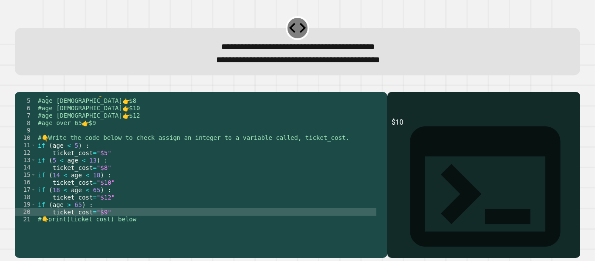
scroll to position [29, 0]
click at [100, 166] on div "#age less than 5 👉 $5 #age [DEMOGRAPHIC_DATA] 👉 $8 #age [DEMOGRAPHIC_DATA] 👉 $1…" at bounding box center [206, 159] width 340 height 141
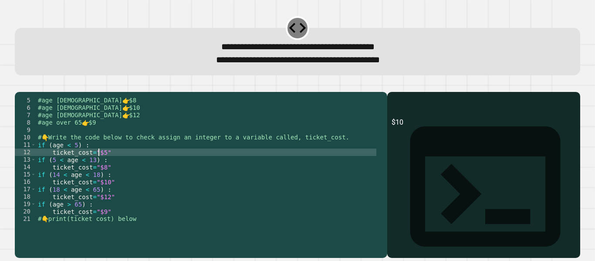
scroll to position [0, 4]
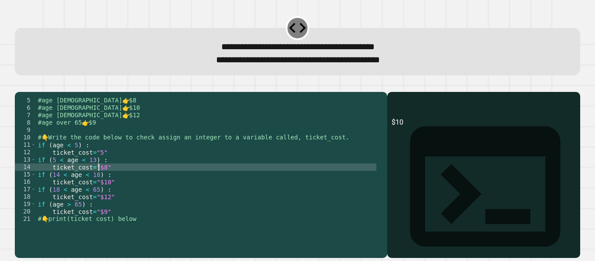
click at [97, 179] on div "#age less than 5 👉 $5 #age [DEMOGRAPHIC_DATA] 👉 $8 #age [DEMOGRAPHIC_DATA] 👉 $1…" at bounding box center [206, 159] width 340 height 141
click at [98, 194] on div "#age less than 5 👉 $5 #age [DEMOGRAPHIC_DATA] 👉 $8 #age [DEMOGRAPHIC_DATA] 👉 $1…" at bounding box center [206, 159] width 340 height 141
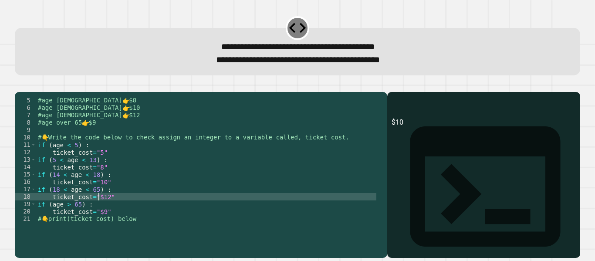
click at [97, 210] on div "#age less than 5 👉 $5 #age [DEMOGRAPHIC_DATA] 👉 $8 #age [DEMOGRAPHIC_DATA] 👉 $1…" at bounding box center [206, 159] width 340 height 141
click at [98, 226] on div "#age less than 5 👉 $5 #age [DEMOGRAPHIC_DATA] 👉 $8 #age [DEMOGRAPHIC_DATA] 👉 $1…" at bounding box center [206, 159] width 340 height 141
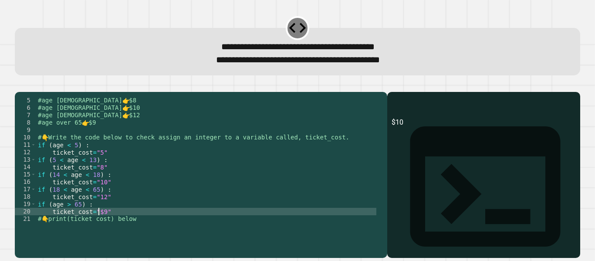
type textarea "**********"
click at [19, 85] on icon "button" at bounding box center [19, 85] width 0 height 0
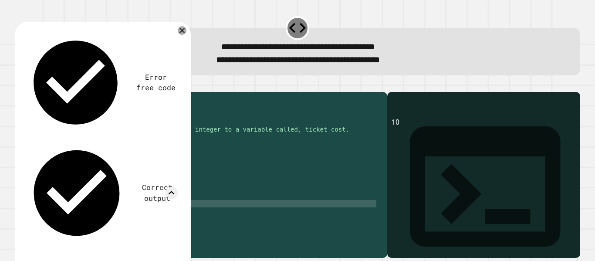
scroll to position [37, 0]
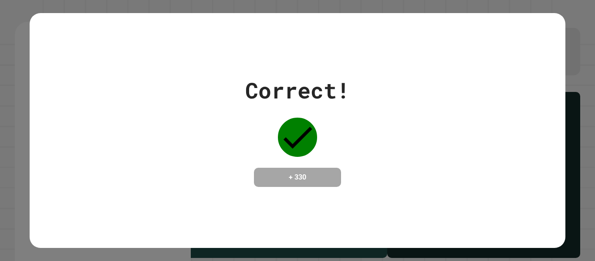
click at [446, 138] on div "Correct! + 330" at bounding box center [297, 130] width 535 height 113
click at [471, 111] on div "Correct! + 330" at bounding box center [297, 130] width 535 height 113
click at [384, 180] on div "Correct! + 330" at bounding box center [297, 130] width 535 height 113
click at [410, 131] on div "Correct! + 330" at bounding box center [297, 130] width 535 height 113
click at [574, 145] on div "Correct! + 330" at bounding box center [297, 130] width 595 height 261
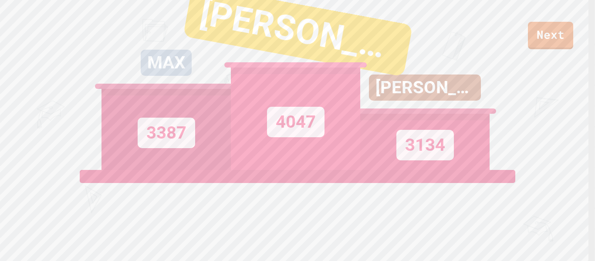
click at [574, 145] on div "Next MAX 3387 [PERSON_NAME] 4047 [PERSON_NAME] 3134 View leaderboard" at bounding box center [297, 130] width 595 height 261
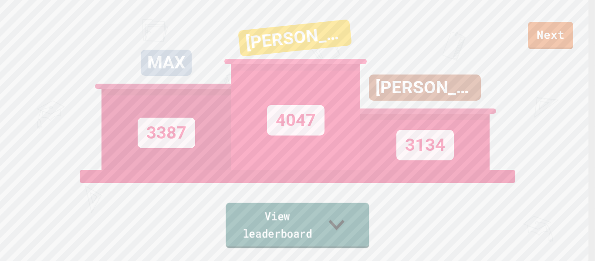
click at [296, 226] on link "View leaderboard" at bounding box center [297, 225] width 143 height 45
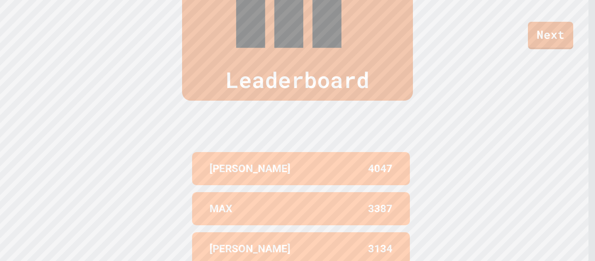
scroll to position [339, 0]
